Goal: Task Accomplishment & Management: Use online tool/utility

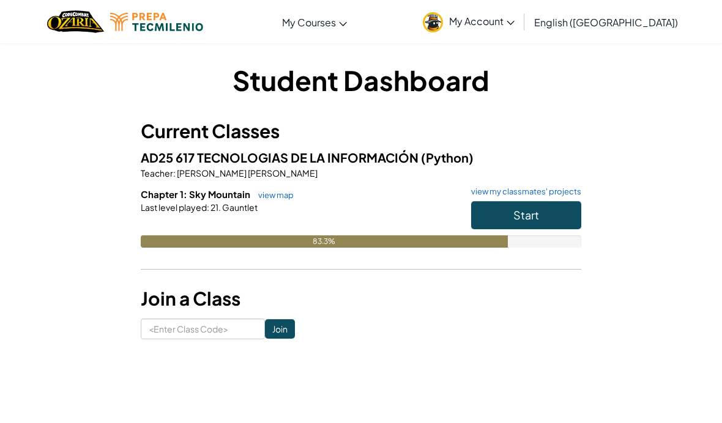
click at [538, 224] on button "Start" at bounding box center [526, 215] width 110 height 28
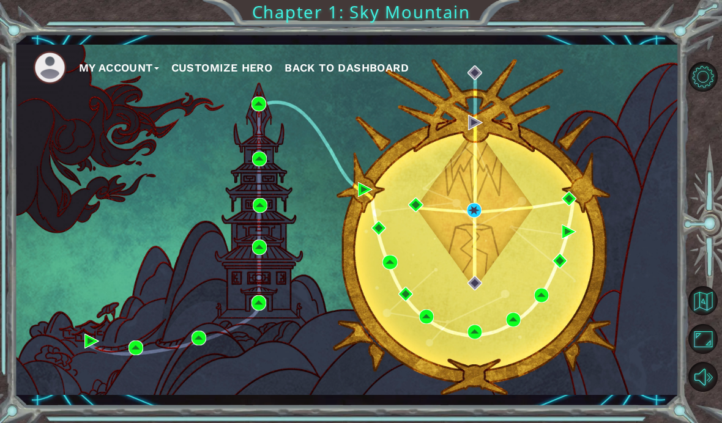
click at [615, 244] on div "My Account Customize Hero Back to Dashboard" at bounding box center [347, 220] width 664 height 350
click at [573, 255] on div "My Account Customize Hero Back to Dashboard" at bounding box center [347, 220] width 664 height 350
click at [629, 224] on div "My Account Customize Hero Back to Dashboard" at bounding box center [347, 220] width 664 height 350
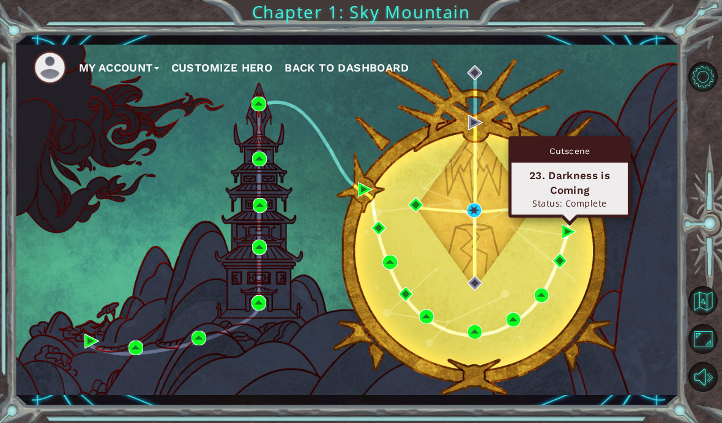
click at [632, 206] on div "My Account Customize Hero Back to Dashboard" at bounding box center [347, 220] width 664 height 350
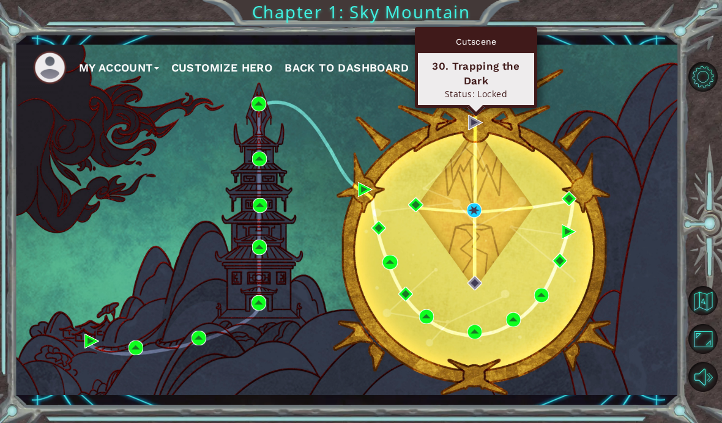
click at [580, 193] on div "My Account Customize Hero Back to Dashboard" at bounding box center [347, 220] width 664 height 350
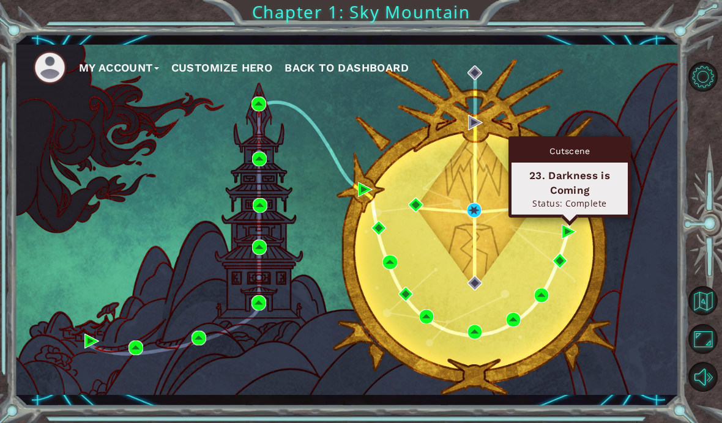
click at [516, 243] on div "My Account Customize Hero Back to Dashboard" at bounding box center [347, 220] width 664 height 350
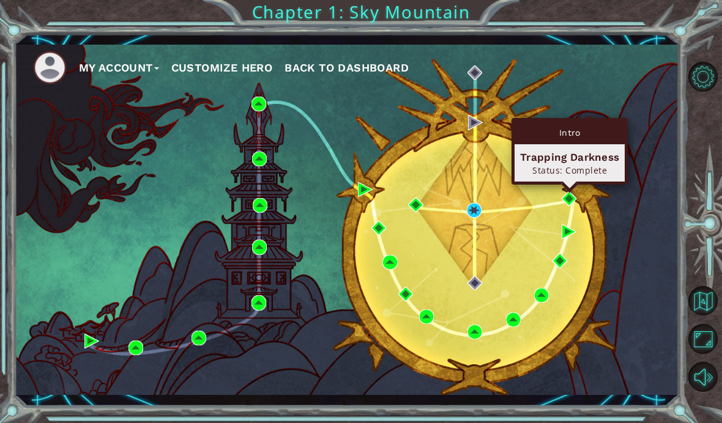
click at [592, 129] on div "Intro" at bounding box center [569, 132] width 110 height 23
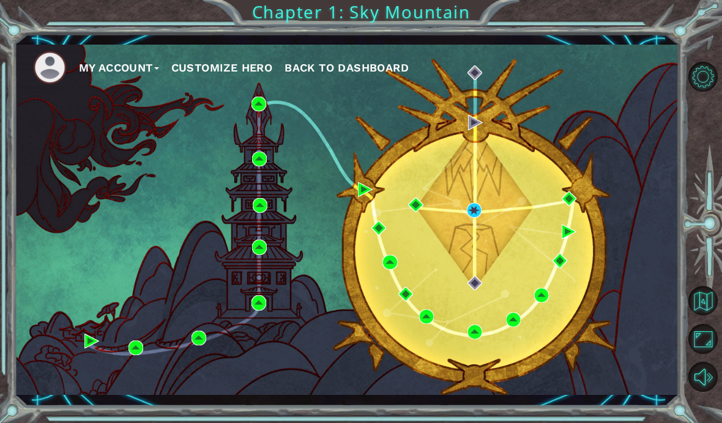
click at [628, 217] on div "My Account Customize Hero Back to Dashboard" at bounding box center [347, 220] width 664 height 350
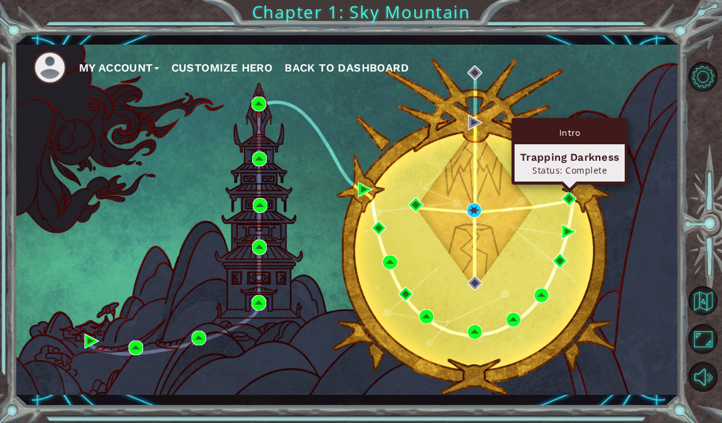
click at [586, 138] on div "Intro" at bounding box center [569, 132] width 110 height 23
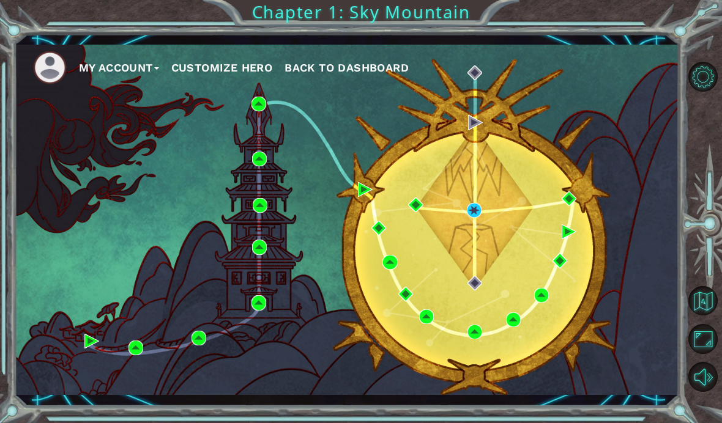
click at [521, 240] on div "My Account Customize Hero Back to Dashboard" at bounding box center [347, 220] width 664 height 350
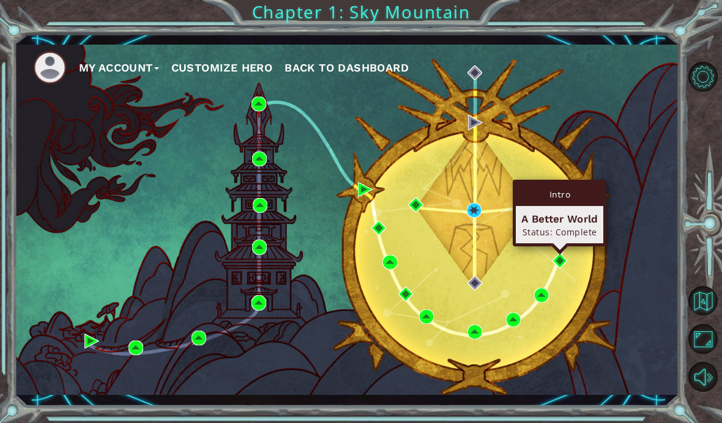
click at [517, 265] on div "My Account Customize Hero Back to Dashboard" at bounding box center [347, 220] width 664 height 350
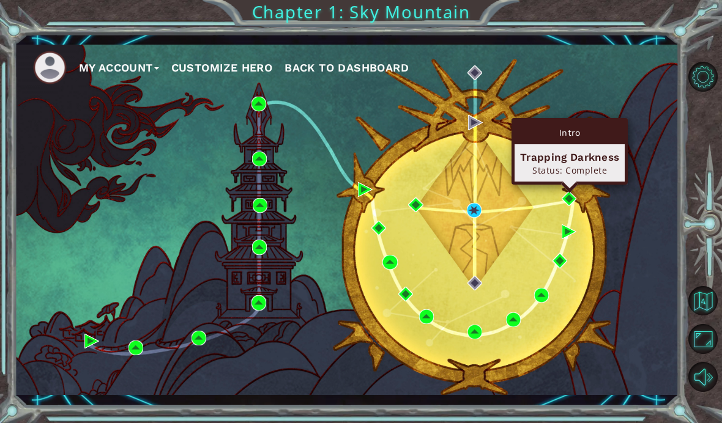
click at [574, 127] on div "Intro" at bounding box center [569, 132] width 110 height 23
click at [574, 133] on div "Intro" at bounding box center [569, 132] width 110 height 23
click at [563, 132] on div "Intro" at bounding box center [569, 132] width 110 height 23
click at [574, 139] on div "Intro" at bounding box center [569, 132] width 110 height 23
click at [573, 165] on div "Status: Complete" at bounding box center [569, 171] width 99 height 12
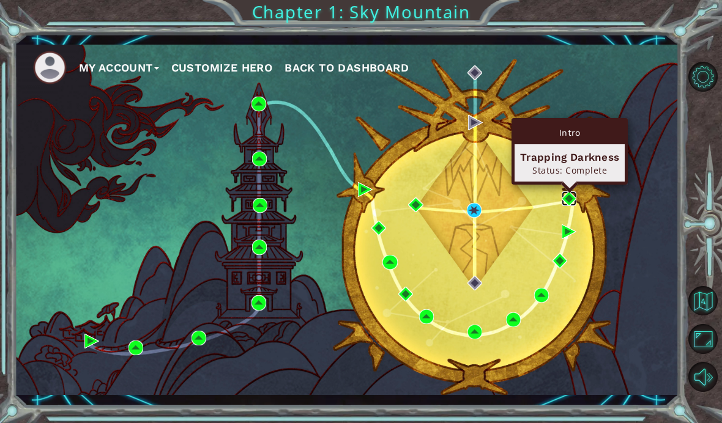
click at [567, 206] on img at bounding box center [569, 198] width 15 height 15
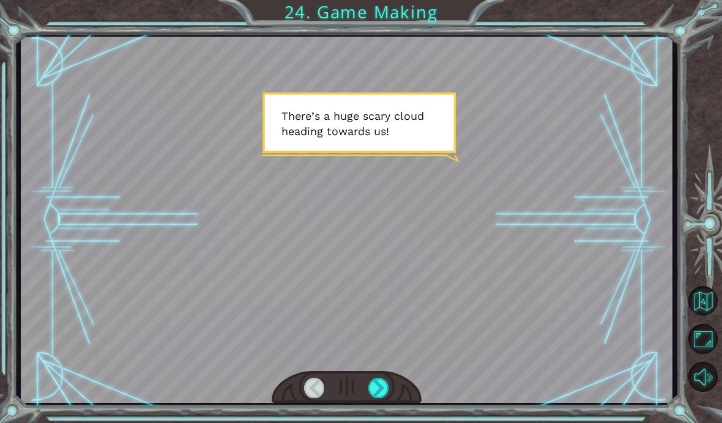
click at [379, 395] on div at bounding box center [378, 388] width 20 height 20
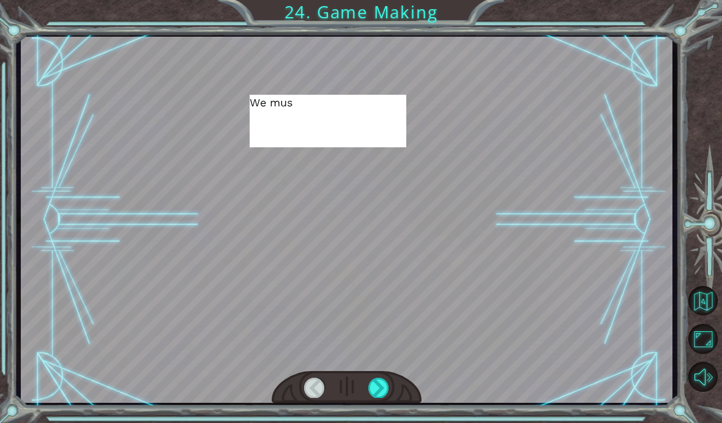
click at [380, 393] on div at bounding box center [378, 388] width 20 height 20
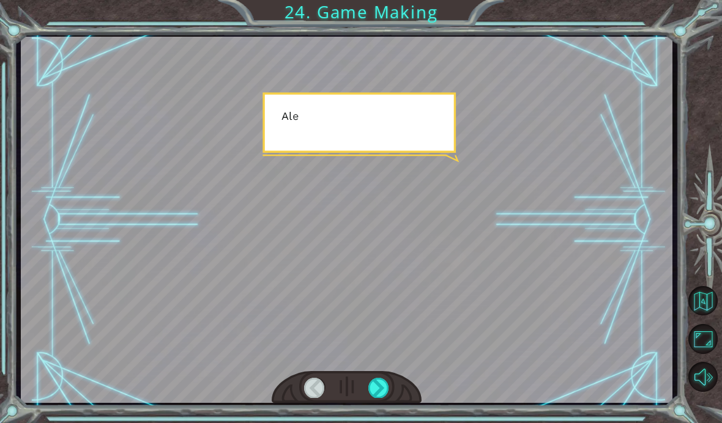
click at [379, 388] on div at bounding box center [378, 388] width 20 height 20
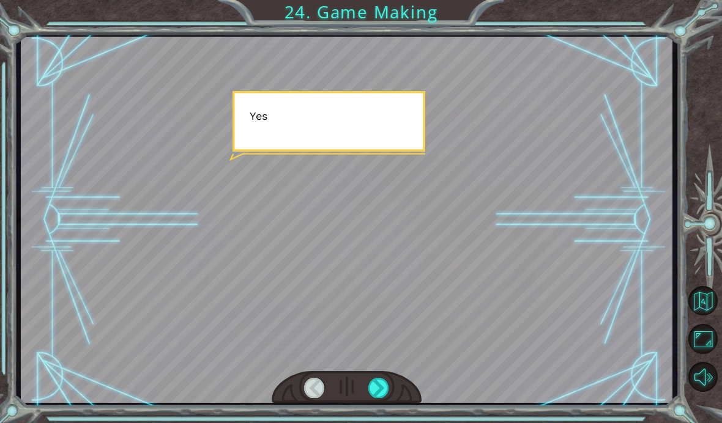
click at [379, 389] on div at bounding box center [378, 388] width 20 height 20
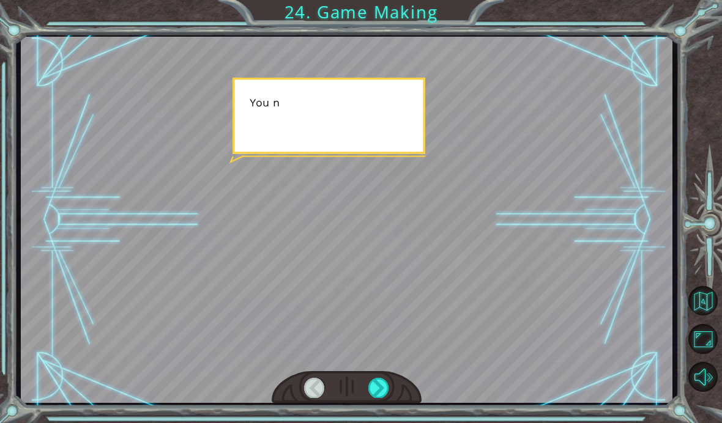
click at [379, 388] on div at bounding box center [378, 388] width 20 height 20
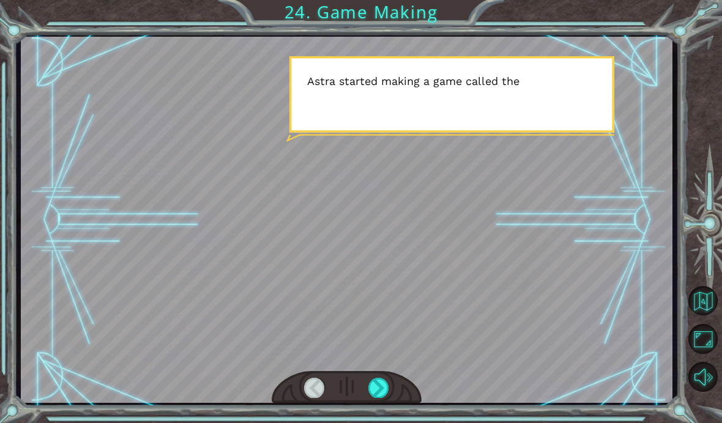
click at [379, 385] on div at bounding box center [378, 388] width 20 height 20
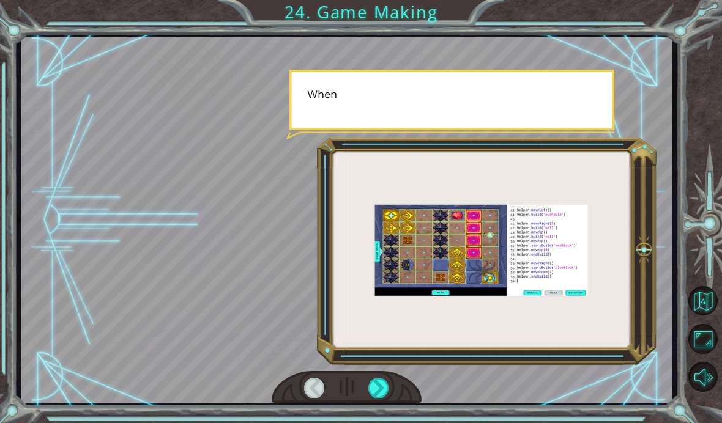
click at [376, 390] on div at bounding box center [378, 388] width 20 height 20
click at [377, 391] on div at bounding box center [378, 388] width 20 height 20
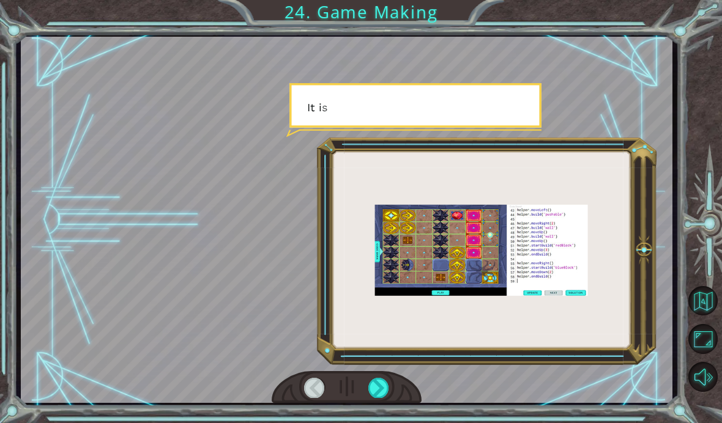
click at [377, 392] on div at bounding box center [378, 388] width 20 height 20
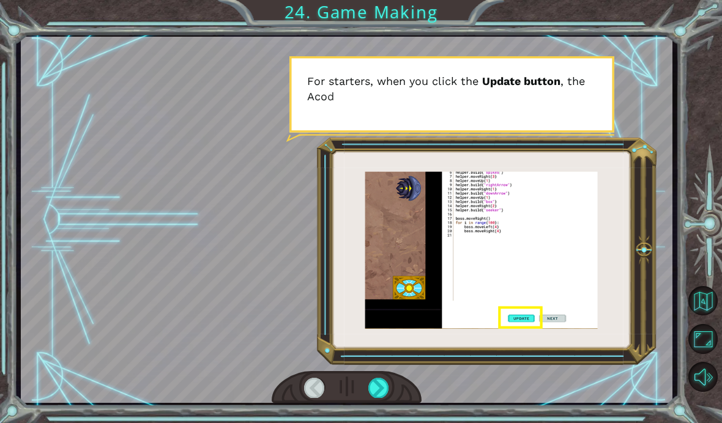
click at [378, 391] on div at bounding box center [378, 388] width 20 height 20
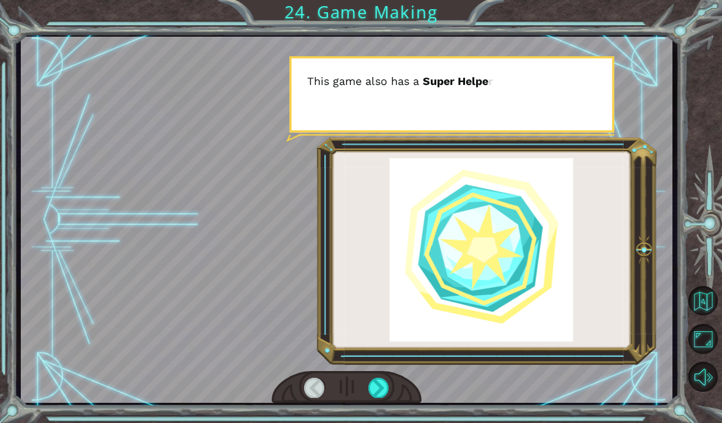
click at [380, 391] on div at bounding box center [378, 388] width 20 height 20
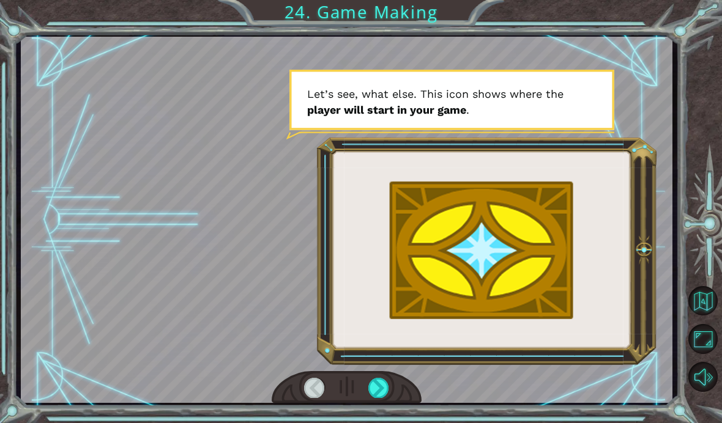
click at [377, 390] on div at bounding box center [378, 388] width 20 height 20
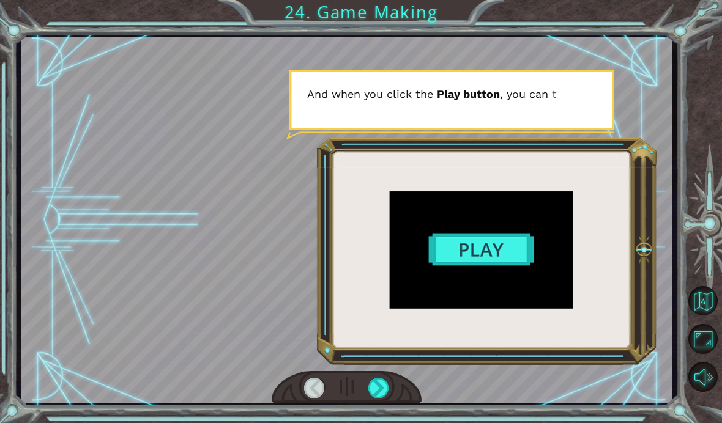
click at [378, 393] on div at bounding box center [378, 388] width 20 height 20
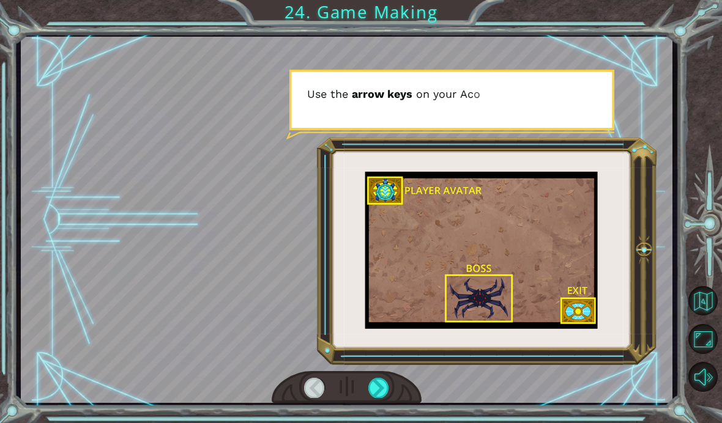
click at [380, 389] on div at bounding box center [378, 388] width 20 height 20
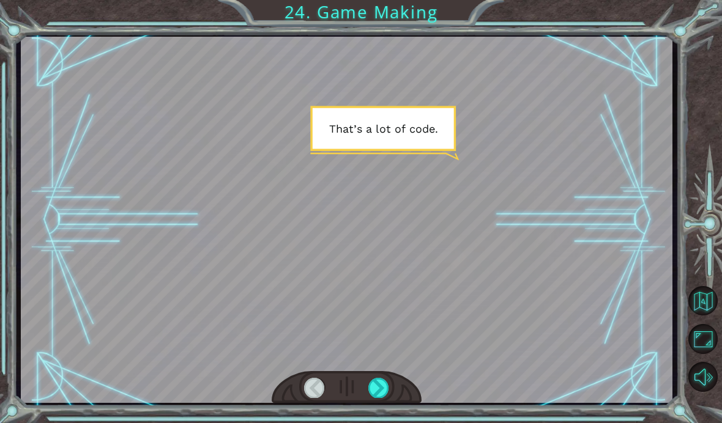
click at [318, 380] on div at bounding box center [314, 388] width 20 height 20
click at [321, 391] on div at bounding box center [314, 388] width 20 height 20
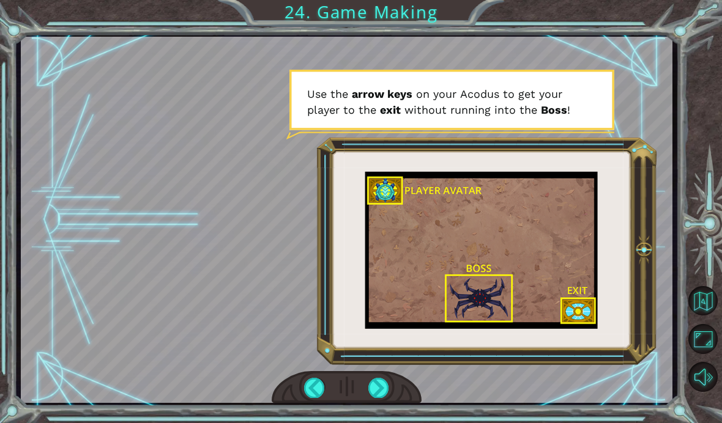
click at [384, 391] on div at bounding box center [378, 388] width 20 height 20
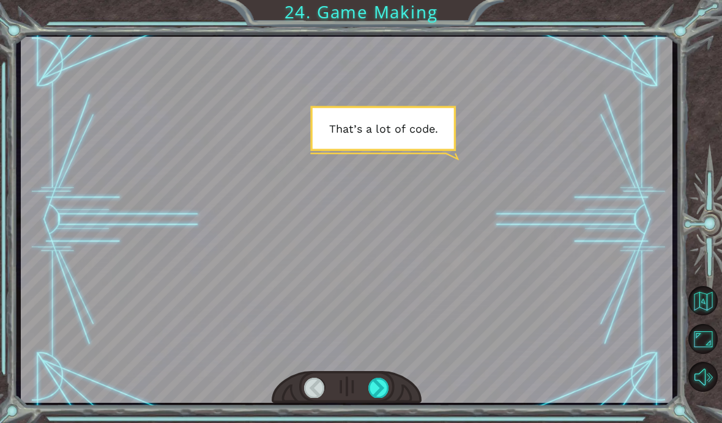
click at [387, 387] on div at bounding box center [378, 388] width 20 height 20
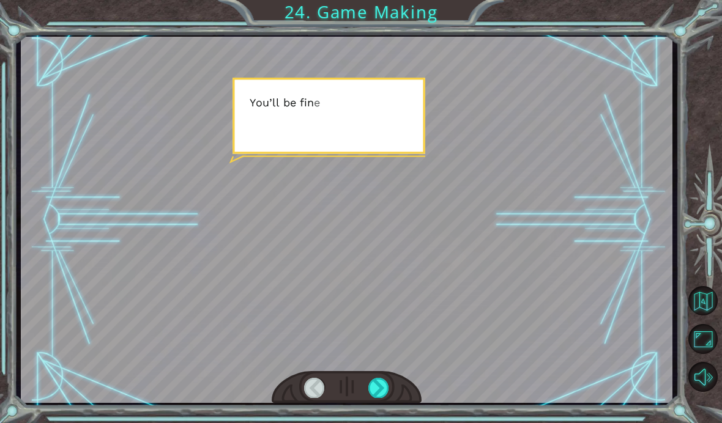
click at [386, 393] on div at bounding box center [378, 388] width 20 height 20
click at [387, 391] on div at bounding box center [378, 388] width 20 height 20
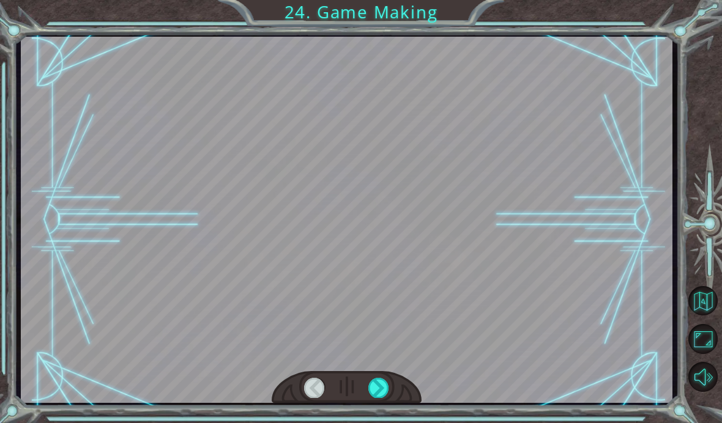
click at [387, 390] on div at bounding box center [378, 388] width 20 height 20
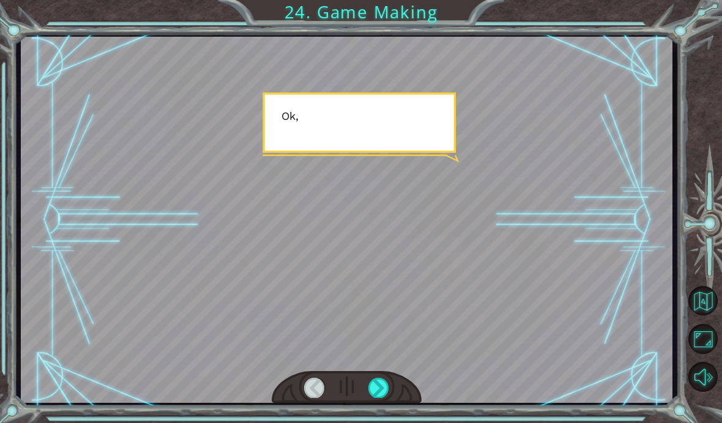
click at [386, 387] on div at bounding box center [378, 388] width 20 height 20
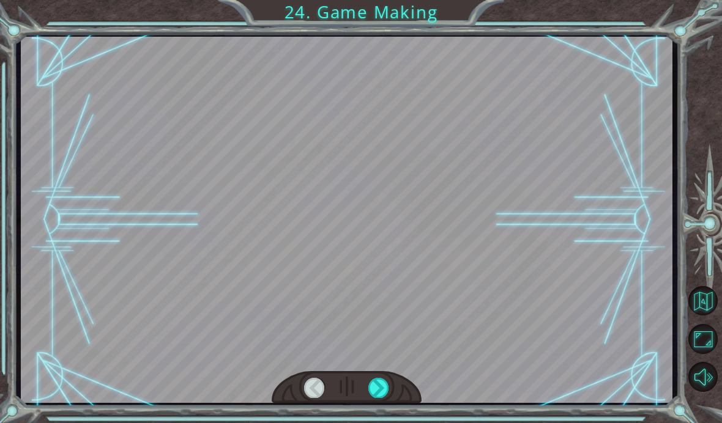
click at [385, 388] on div at bounding box center [378, 388] width 20 height 20
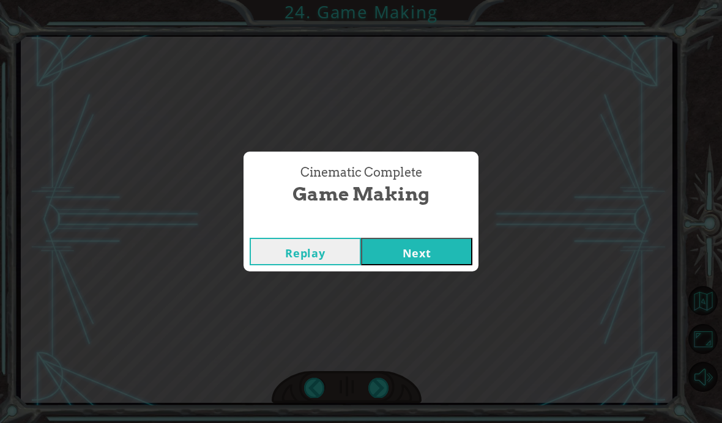
click at [445, 254] on button "Next" at bounding box center [416, 252] width 111 height 28
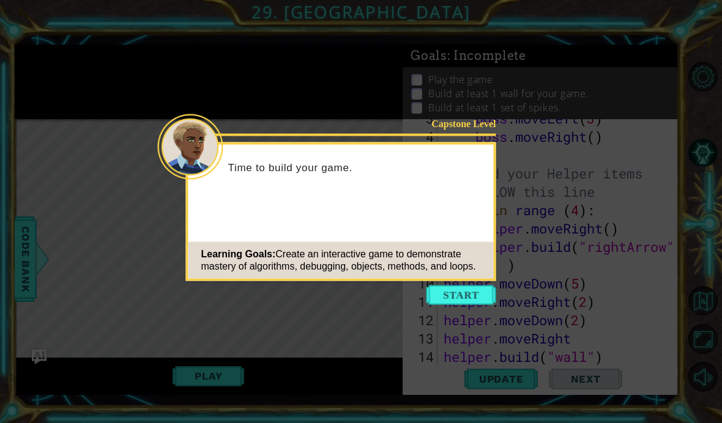
click at [477, 297] on button "Start" at bounding box center [461, 296] width 70 height 20
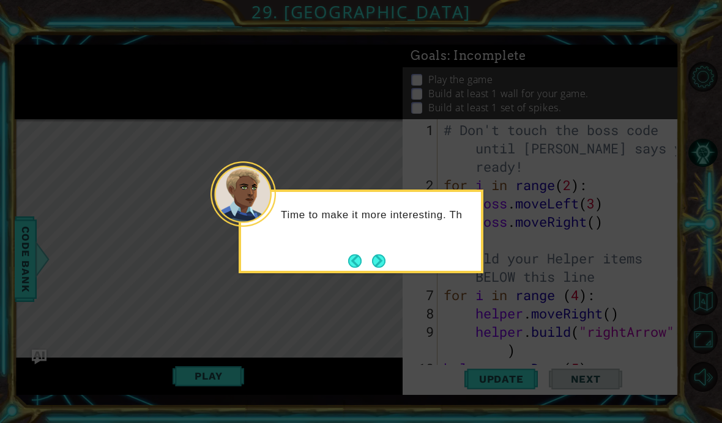
click at [386, 269] on button "Next" at bounding box center [378, 261] width 15 height 15
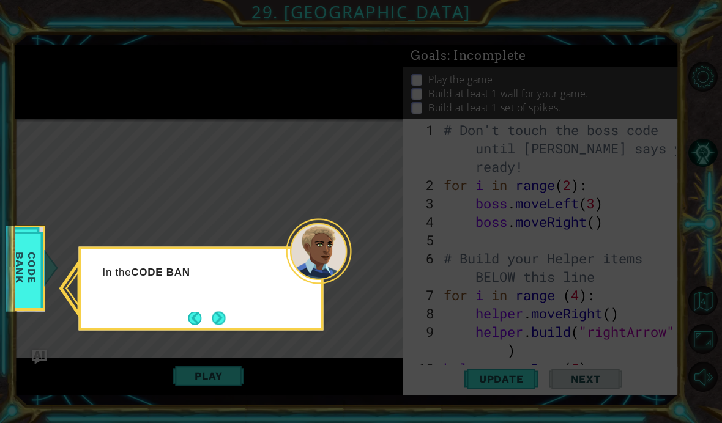
click at [226, 317] on button "Next" at bounding box center [219, 318] width 14 height 14
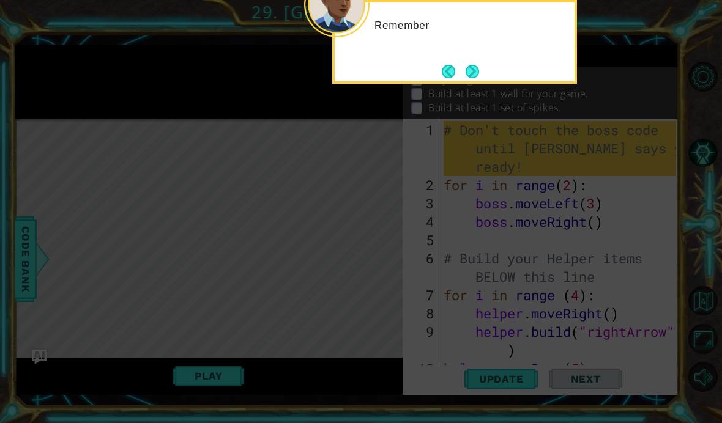
click at [481, 67] on button "Next" at bounding box center [472, 71] width 18 height 18
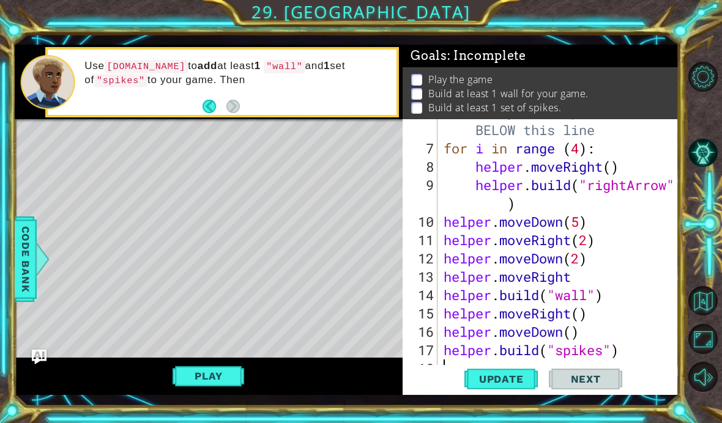
scroll to position [50, 0]
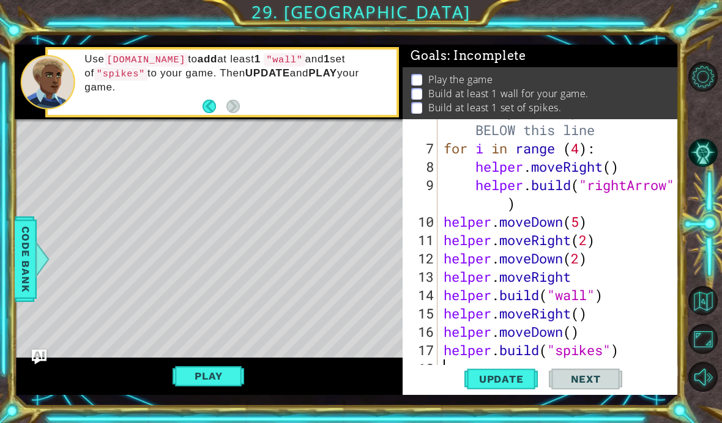
click at [505, 385] on span "Update" at bounding box center [501, 379] width 69 height 12
